Goal: Task Accomplishment & Management: Use online tool/utility

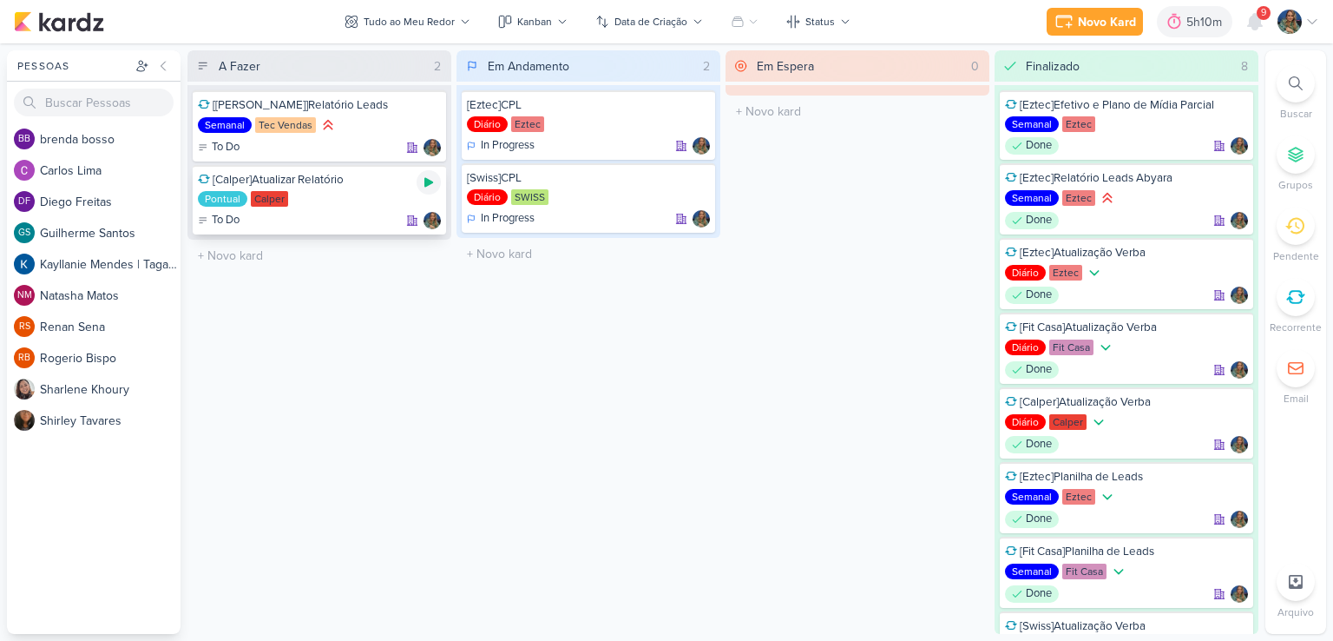
click at [427, 180] on icon at bounding box center [428, 183] width 9 height 10
click at [428, 191] on div at bounding box center [429, 182] width 24 height 24
click at [1072, 19] on icon at bounding box center [1065, 21] width 21 height 21
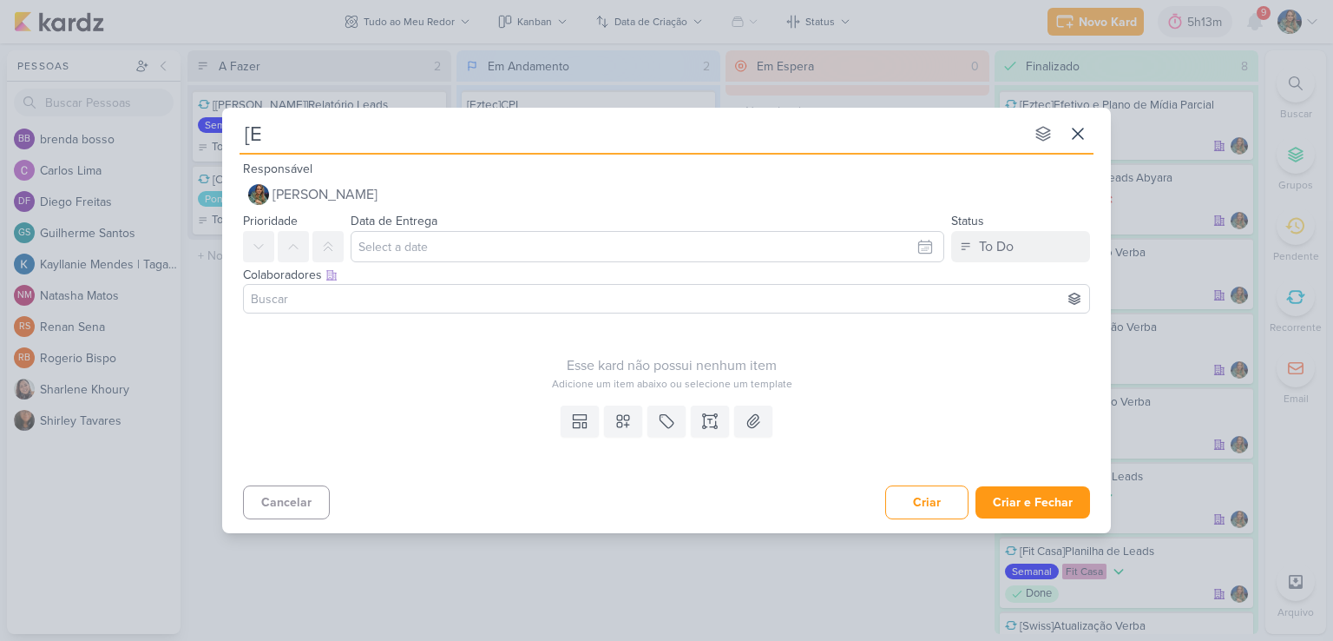
type input "[Ez"
type input "[Eztec"
type input "[Eztec]"
type input "[Eztec]Checar"
type input "[Eztec]Checar copys"
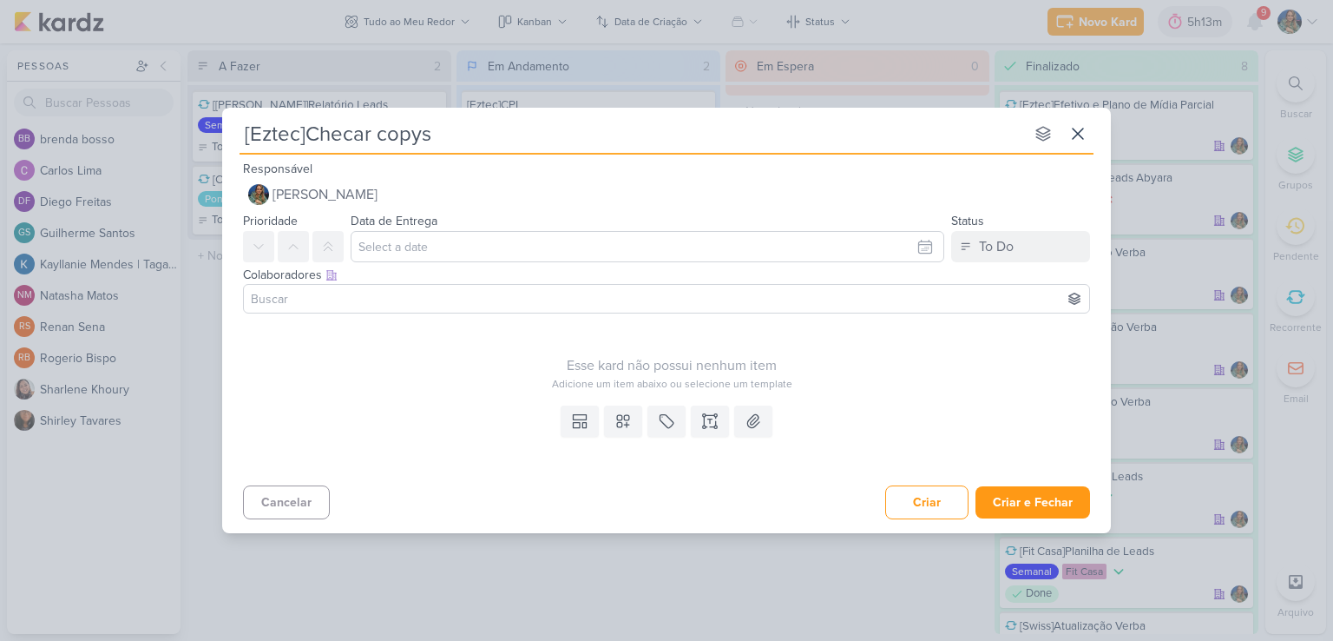
type input "[Eztec]Checar copys S"
type input "[Eztec]Checar copys SCS"
click at [619, 424] on icon at bounding box center [623, 420] width 17 height 17
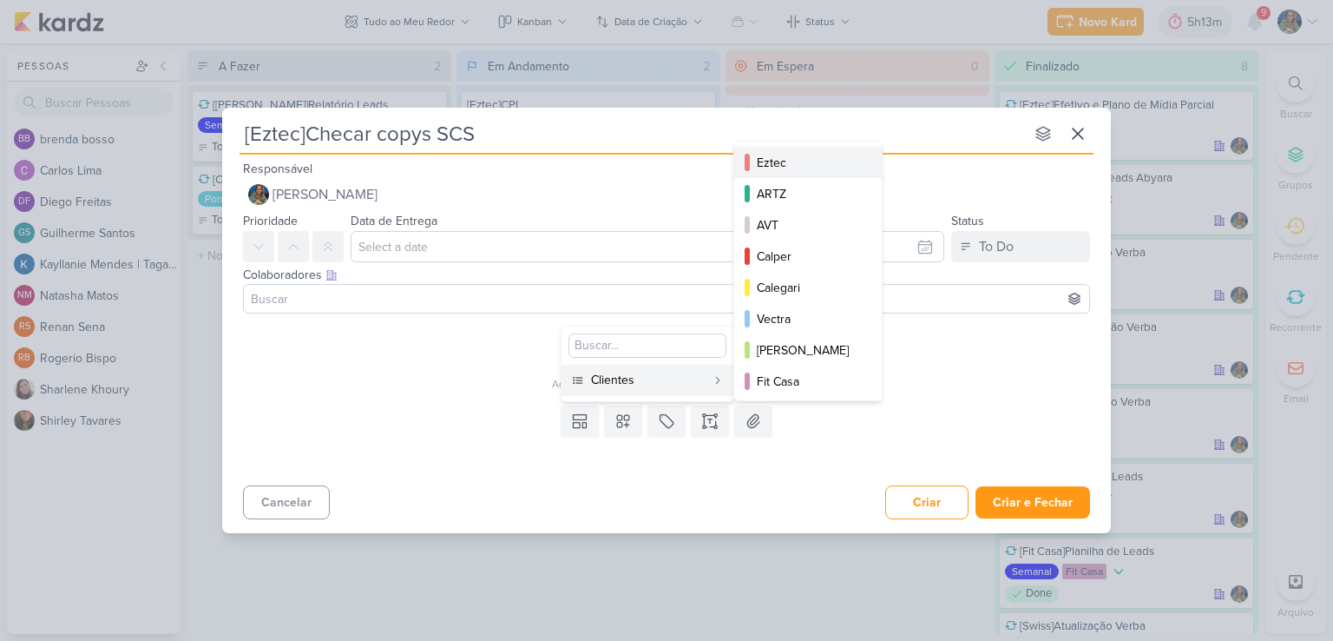
click at [781, 172] on button "Eztec" at bounding box center [808, 162] width 148 height 31
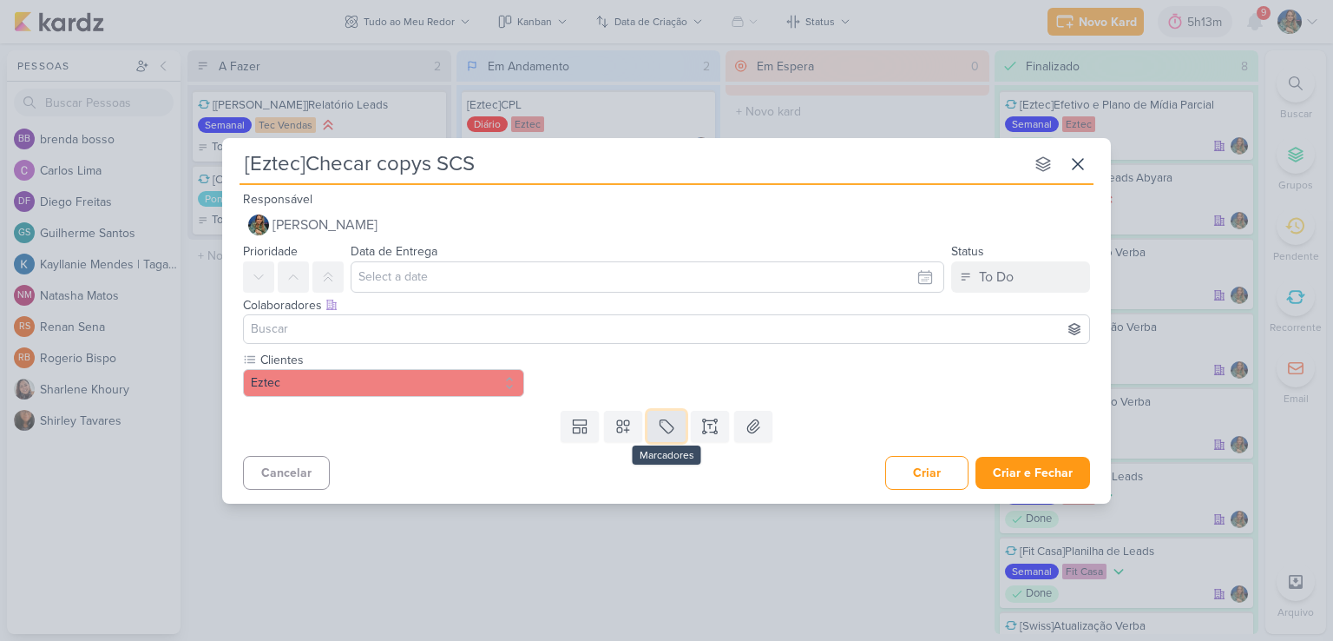
click at [661, 421] on icon at bounding box center [667, 425] width 13 height 13
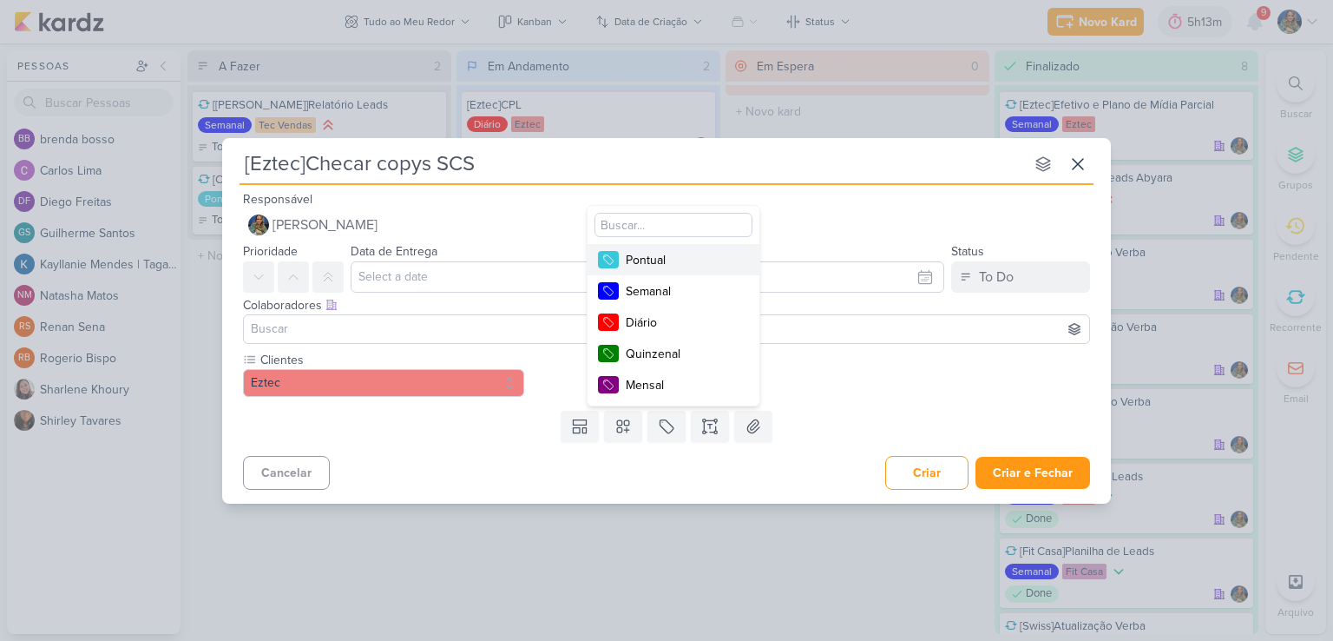
click at [672, 261] on div "Pontual" at bounding box center [682, 260] width 113 height 18
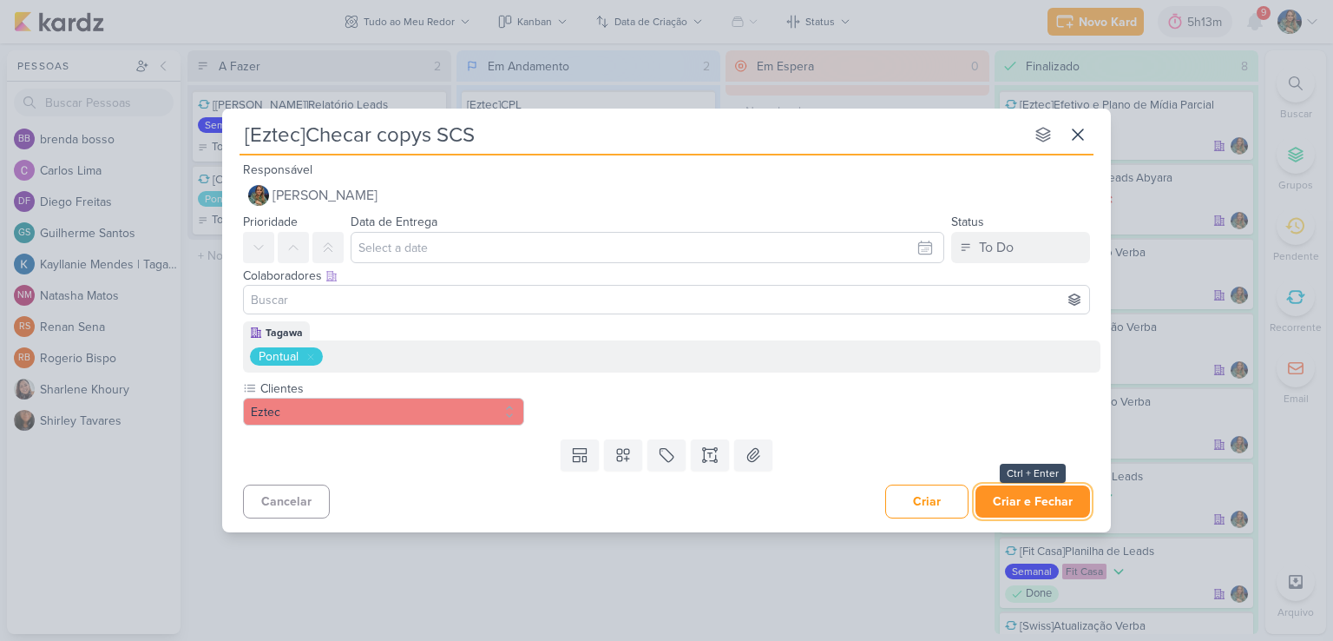
click at [1031, 509] on button "Criar e Fechar" at bounding box center [1033, 501] width 115 height 32
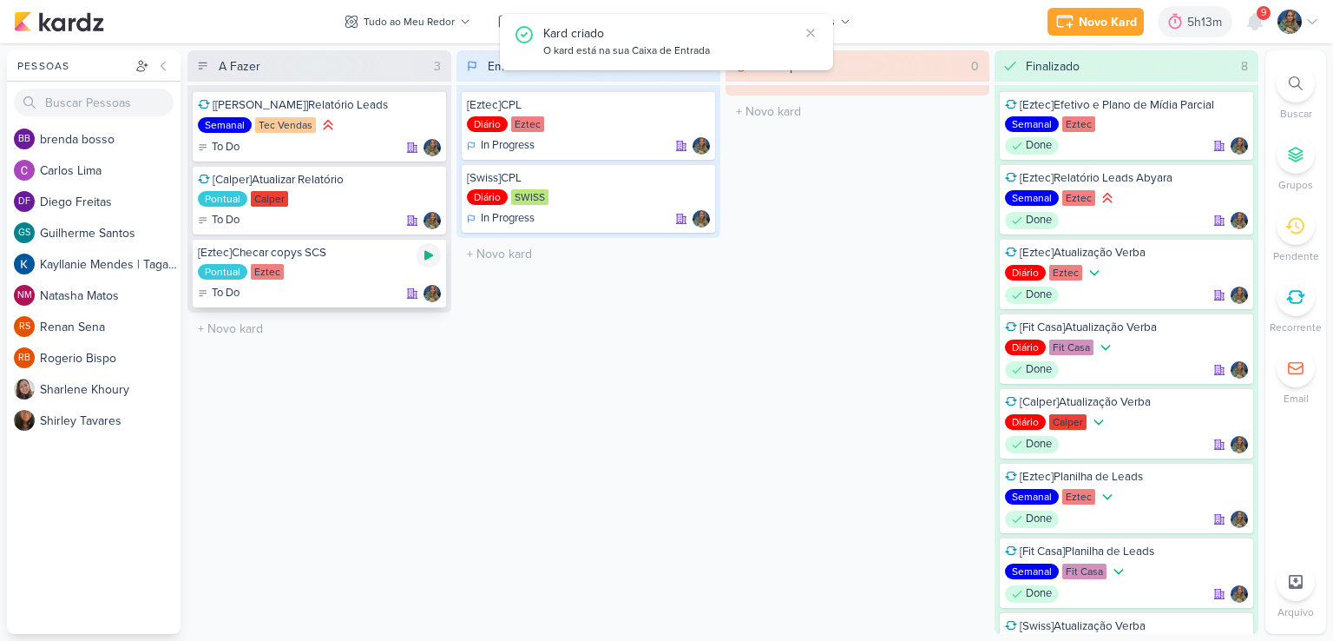
click at [431, 258] on icon at bounding box center [429, 255] width 14 height 14
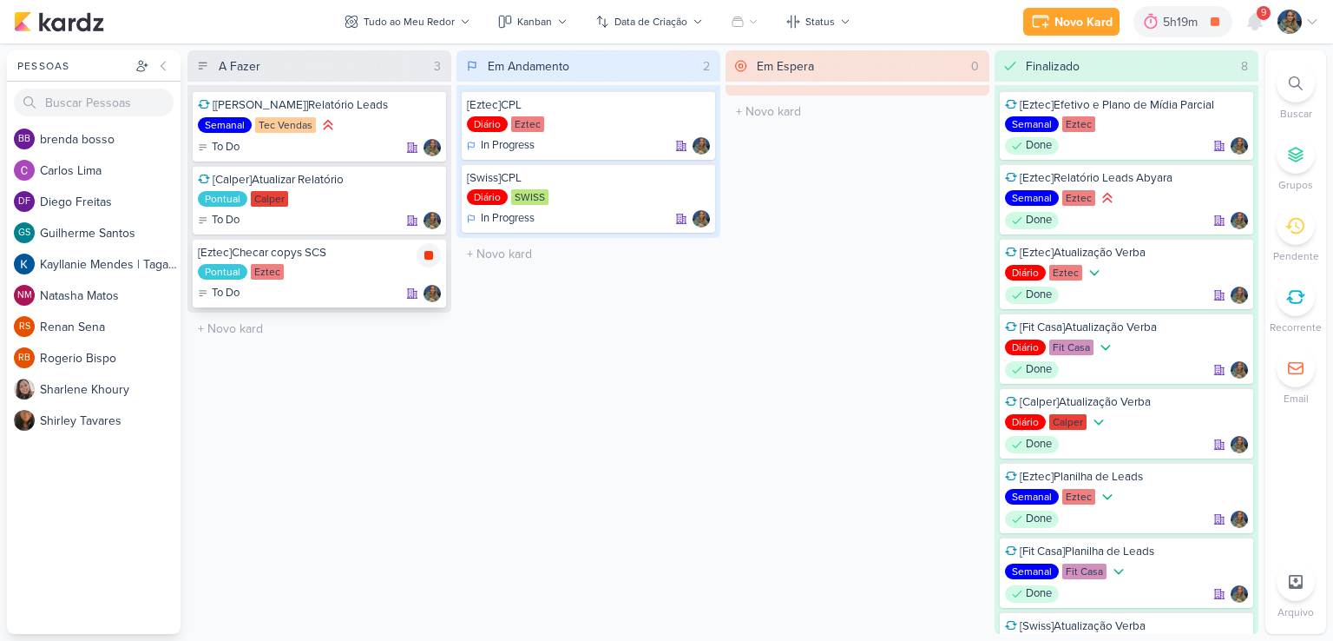
click at [425, 260] on icon at bounding box center [429, 255] width 14 height 14
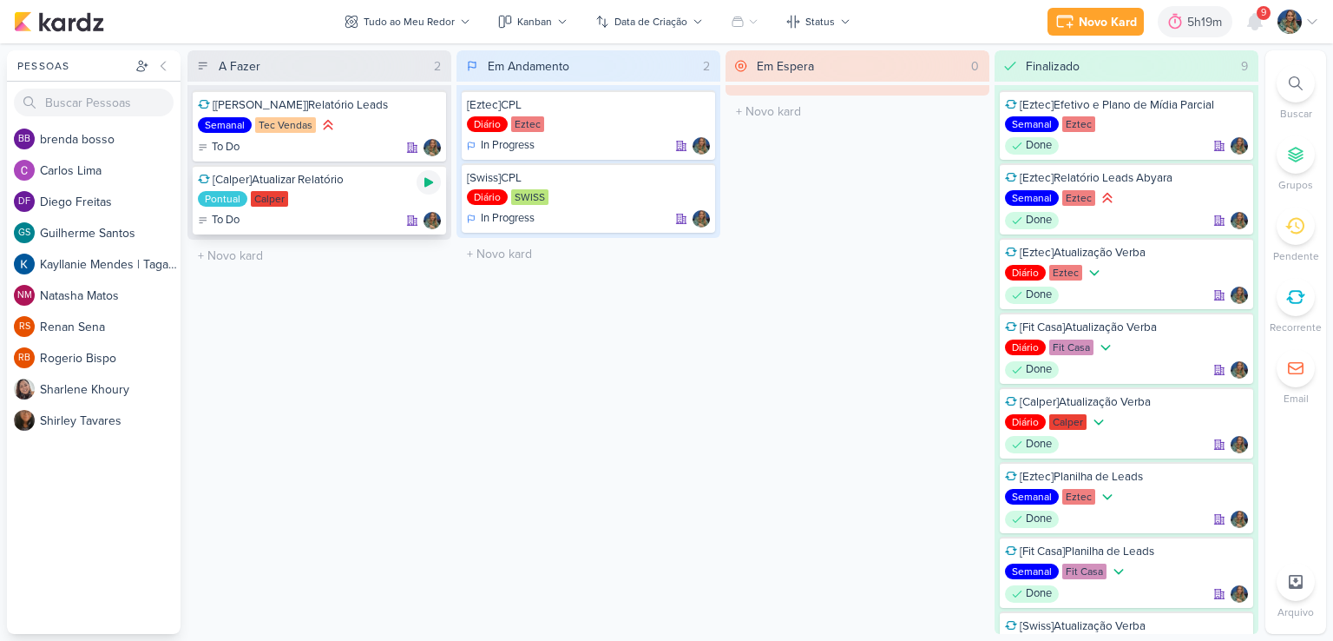
click at [428, 182] on icon at bounding box center [428, 183] width 9 height 10
